Goal: Transaction & Acquisition: Purchase product/service

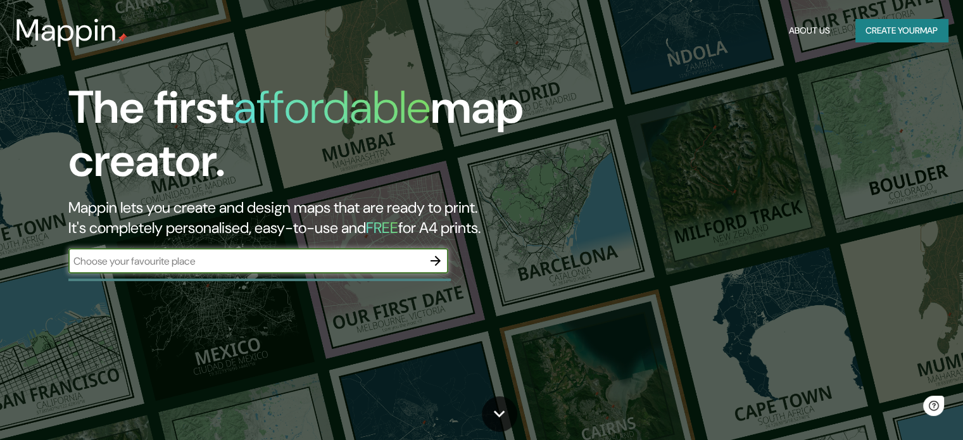
click at [279, 260] on input "text" at bounding box center [245, 261] width 355 height 15
type input "magnolio media group"
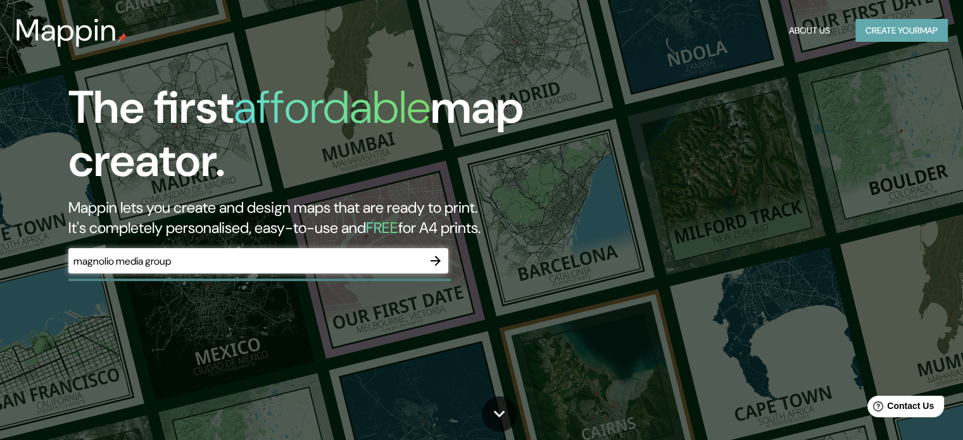
click at [899, 22] on button "Create your map" at bounding box center [902, 30] width 92 height 23
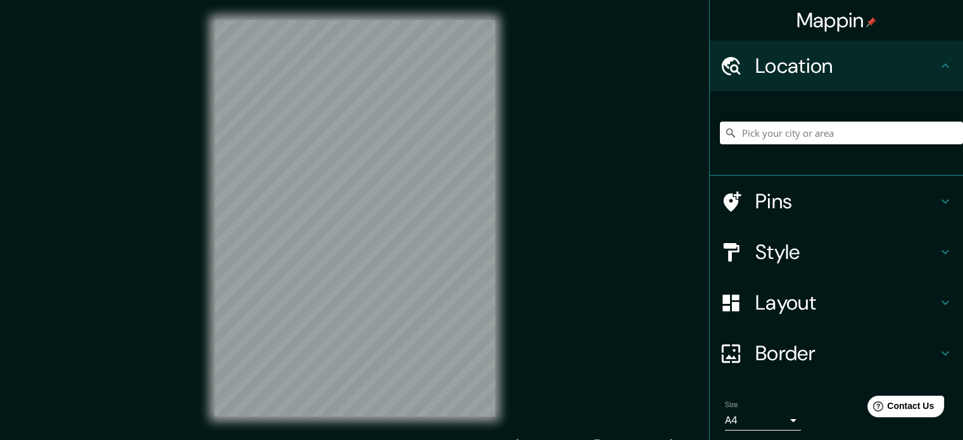
click at [773, 141] on input "Pick your city or area" at bounding box center [841, 133] width 243 height 23
click at [793, 73] on h4 "Location" at bounding box center [847, 65] width 182 height 25
click at [793, 141] on input "Pick your city or area" at bounding box center [841, 133] width 243 height 23
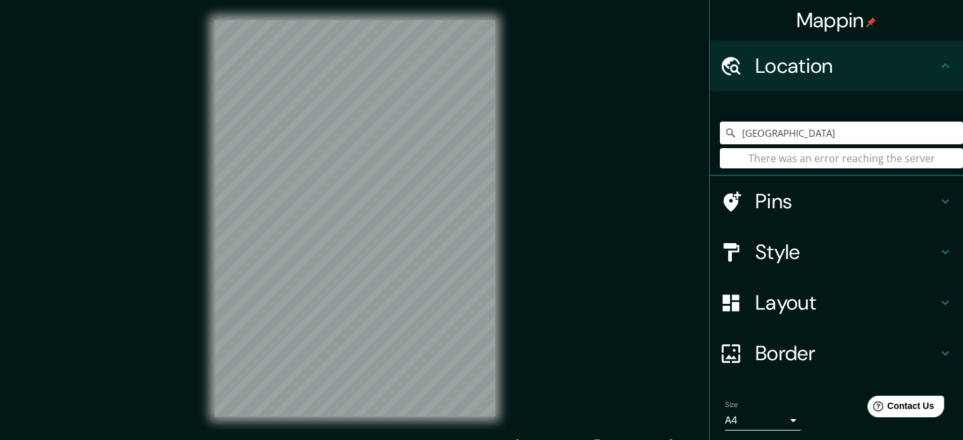
type input "[GEOGRAPHIC_DATA]"
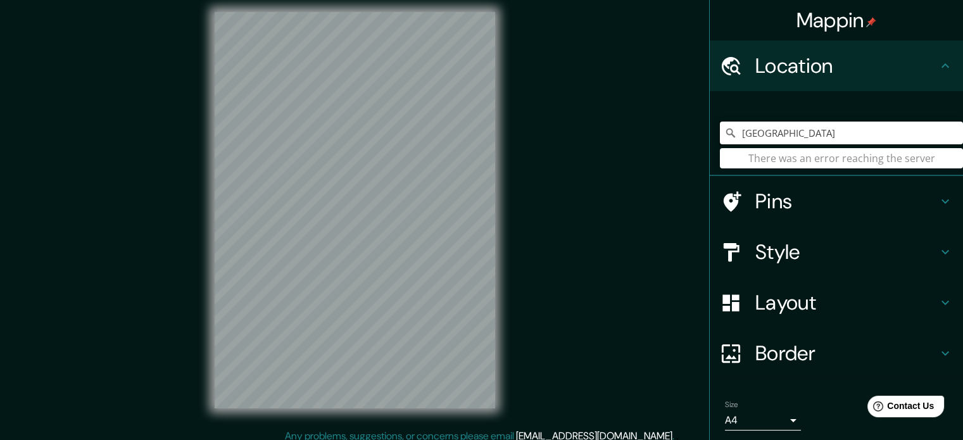
scroll to position [16, 0]
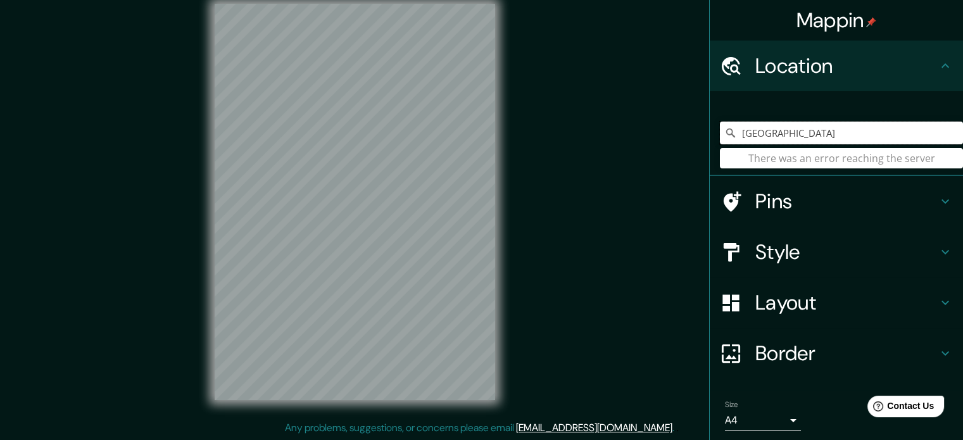
drag, startPoint x: 800, startPoint y: 139, endPoint x: 696, endPoint y: 135, distance: 103.9
click at [696, 135] on div "Mappin Location [GEOGRAPHIC_DATA] There was an error reaching the server Pins S…" at bounding box center [481, 212] width 963 height 457
type input "2"
